Goal: Information Seeking & Learning: Learn about a topic

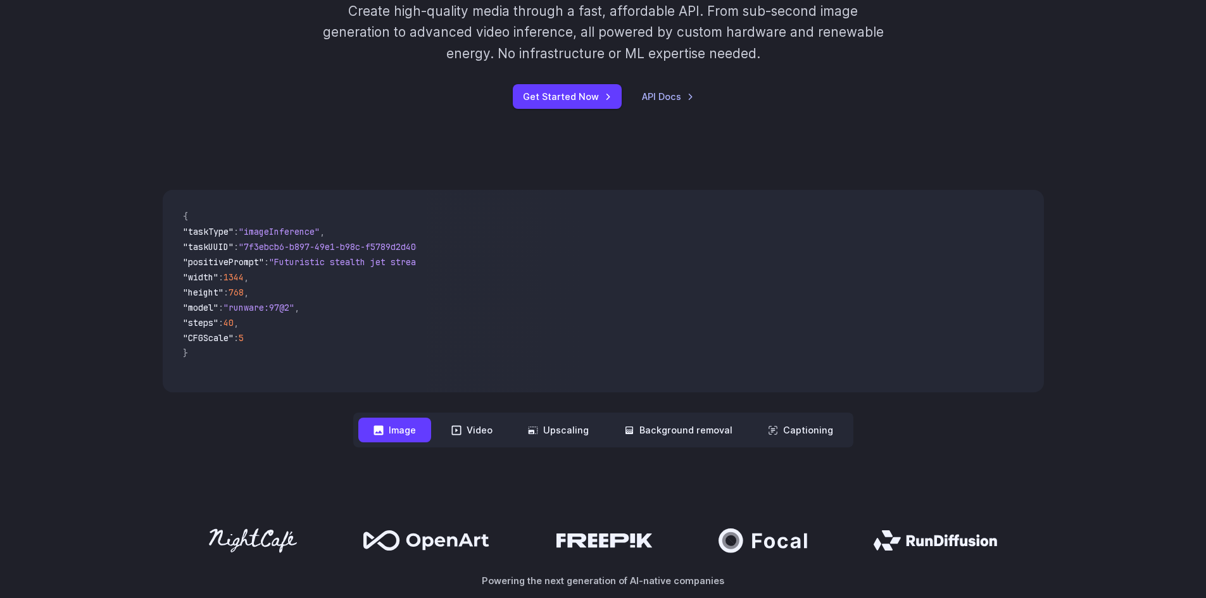
scroll to position [253, 0]
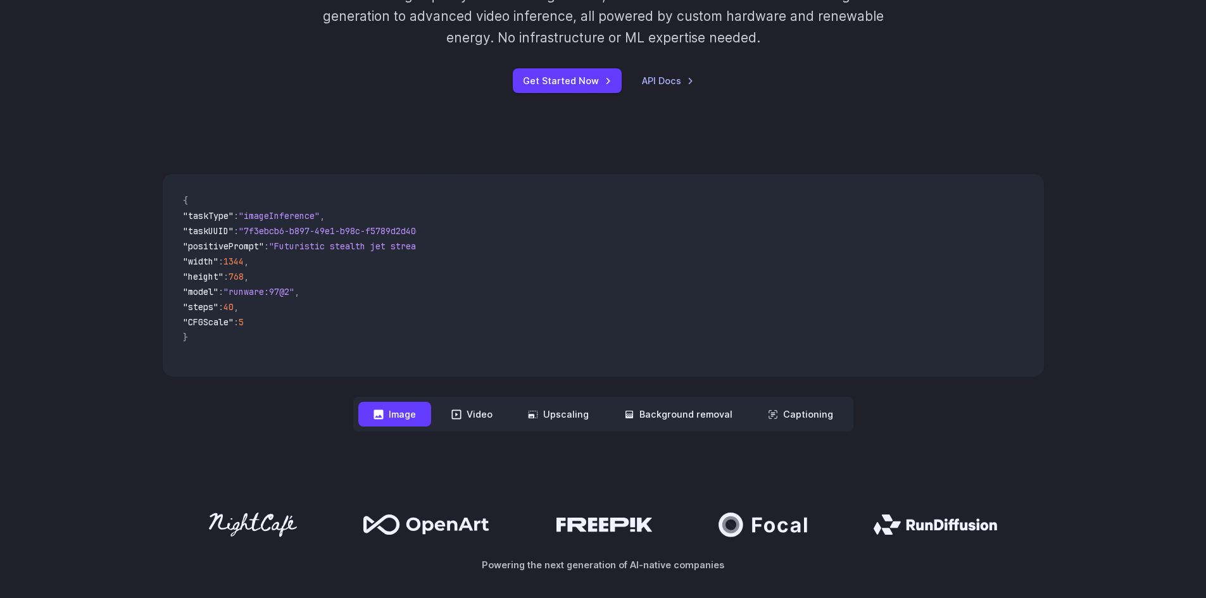
click at [417, 413] on button "Image" at bounding box center [394, 414] width 73 height 25
click at [392, 329] on span ""CFGScale" : 5" at bounding box center [295, 323] width 224 height 15
click at [381, 320] on span ""CFGScale" : 5" at bounding box center [295, 323] width 224 height 15
click at [294, 235] on span ""7f3ebcb6-b897-49e1-b98c-f5789d2d40d7"" at bounding box center [335, 230] width 193 height 11
click at [293, 216] on span ""imageInference"" at bounding box center [279, 215] width 81 height 11
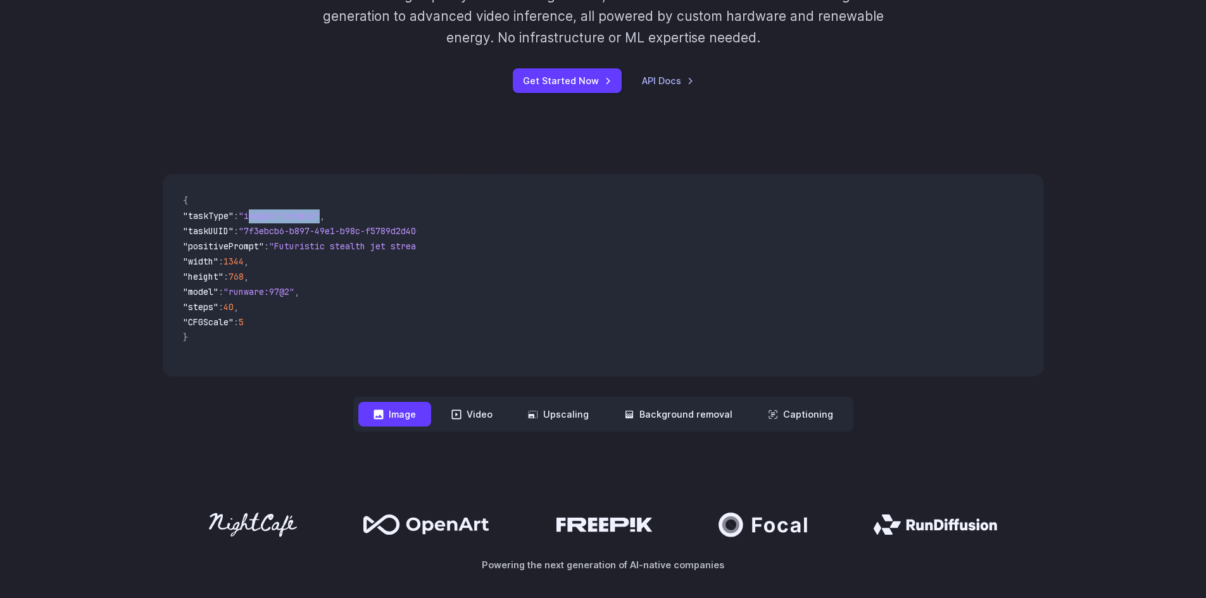
click at [293, 216] on span ""imageInference"" at bounding box center [279, 215] width 81 height 11
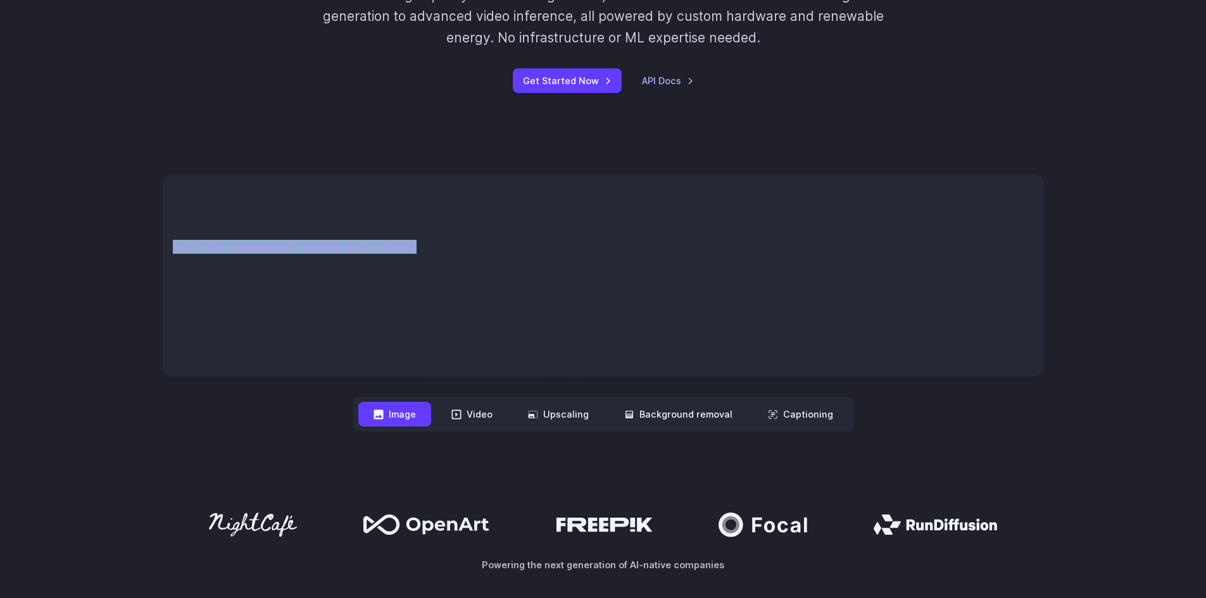
scroll to position [0, 345]
drag, startPoint x: 290, startPoint y: 249, endPoint x: 405, endPoint y: 253, distance: 115.4
click at [405, 253] on pre "{ "taskType" : "imageInference" , "taskUUID" : "7f3ebcb6-b897-49e1-b98c-f5789d2…" at bounding box center [295, 275] width 244 height 182
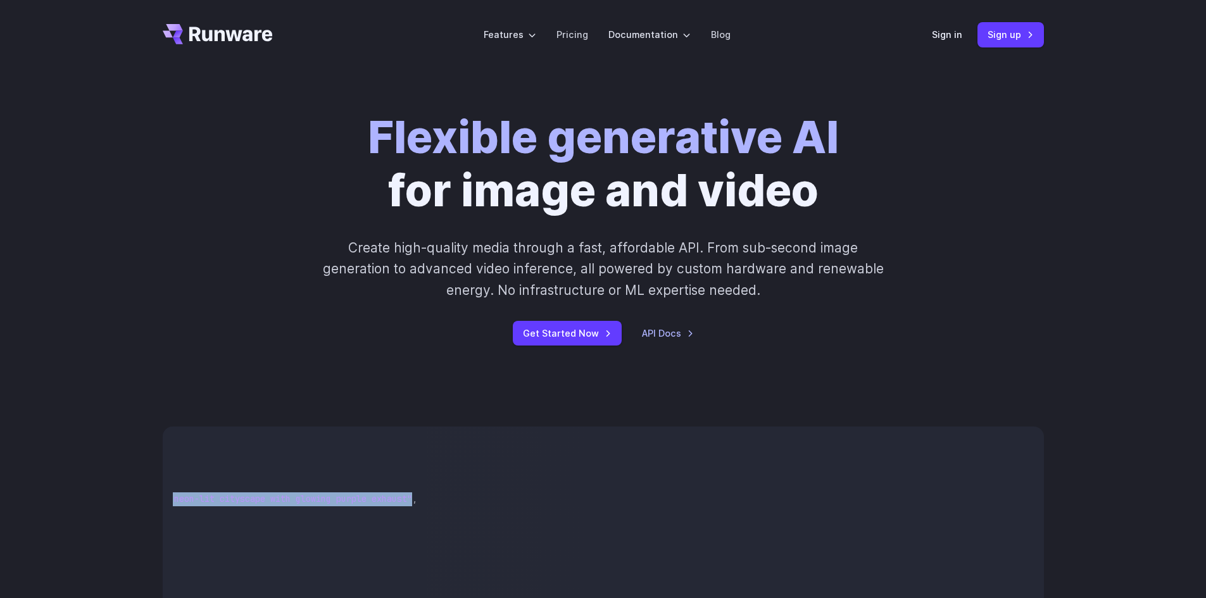
scroll to position [0, 0]
